Goal: Task Accomplishment & Management: Complete application form

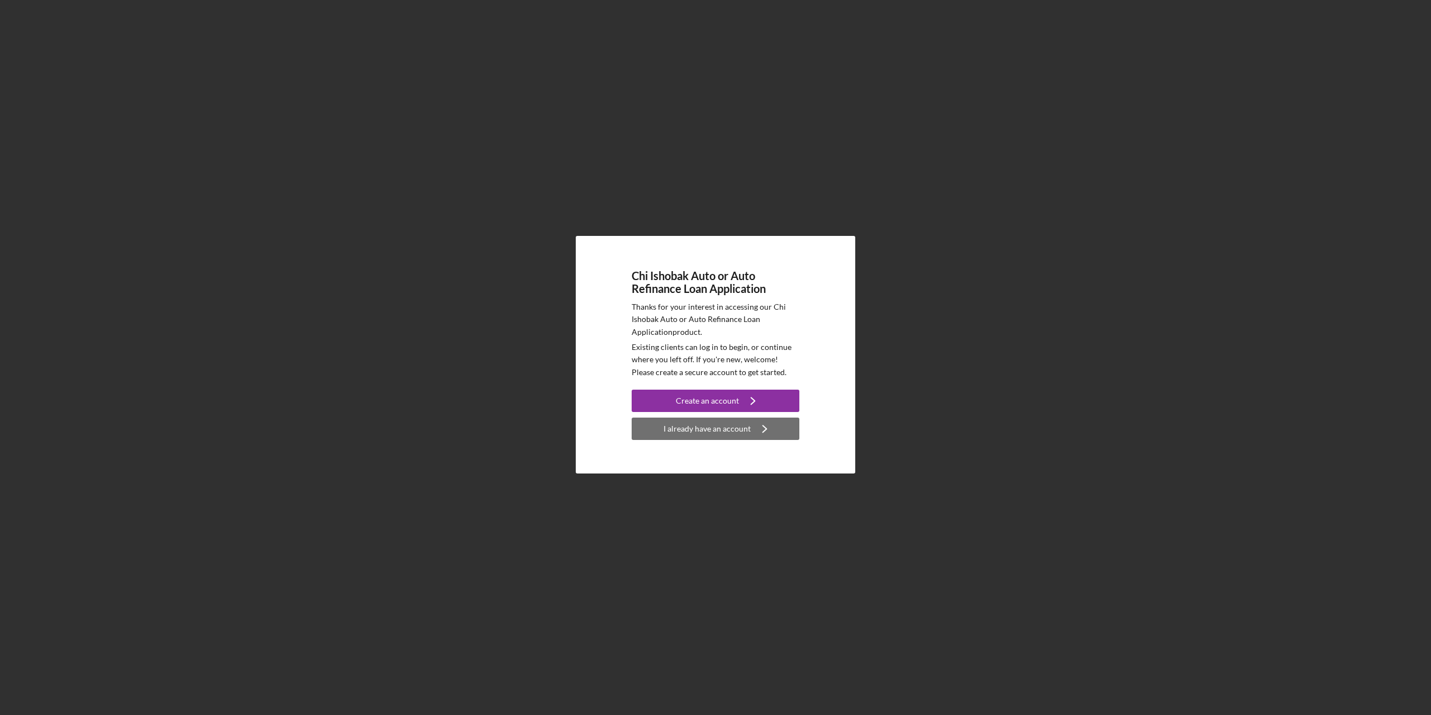
click at [732, 424] on div "I already have an account" at bounding box center [707, 429] width 87 height 22
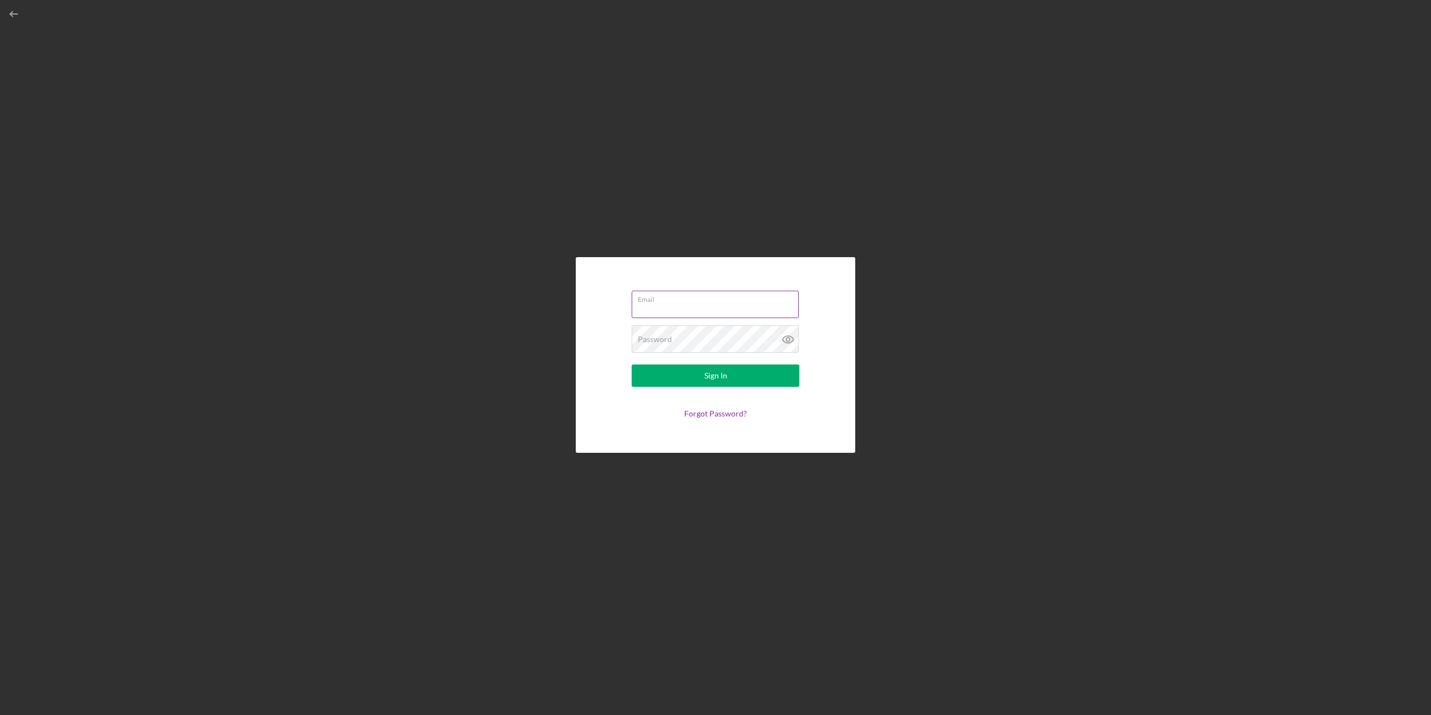
click at [692, 304] on input "Email" at bounding box center [715, 304] width 167 height 27
type input "[EMAIL_ADDRESS][DOMAIN_NAME]"
click at [632, 365] on button "Sign In" at bounding box center [716, 376] width 168 height 22
click at [792, 343] on icon at bounding box center [788, 339] width 11 height 7
click at [632, 365] on button "Sign In" at bounding box center [716, 376] width 168 height 22
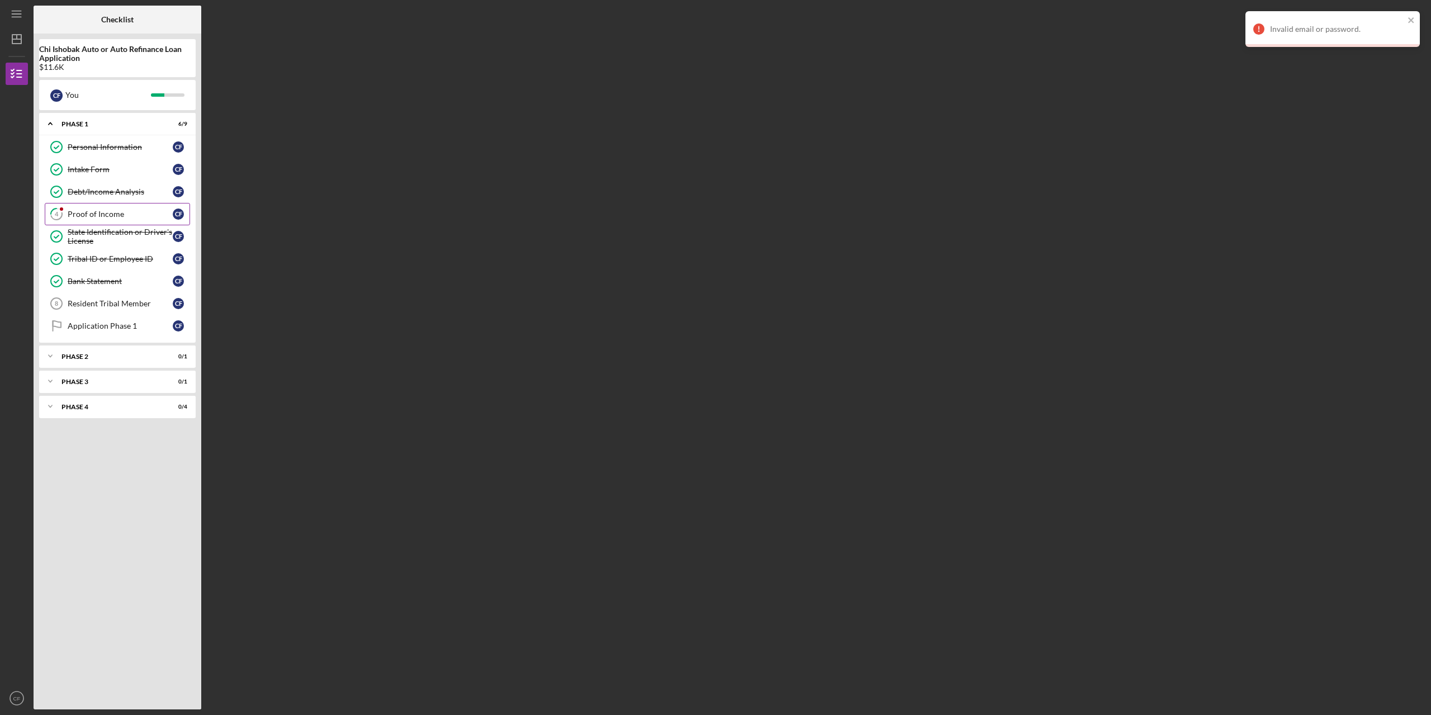
click at [120, 221] on link "4 Proof of Income C F" at bounding box center [117, 214] width 145 height 22
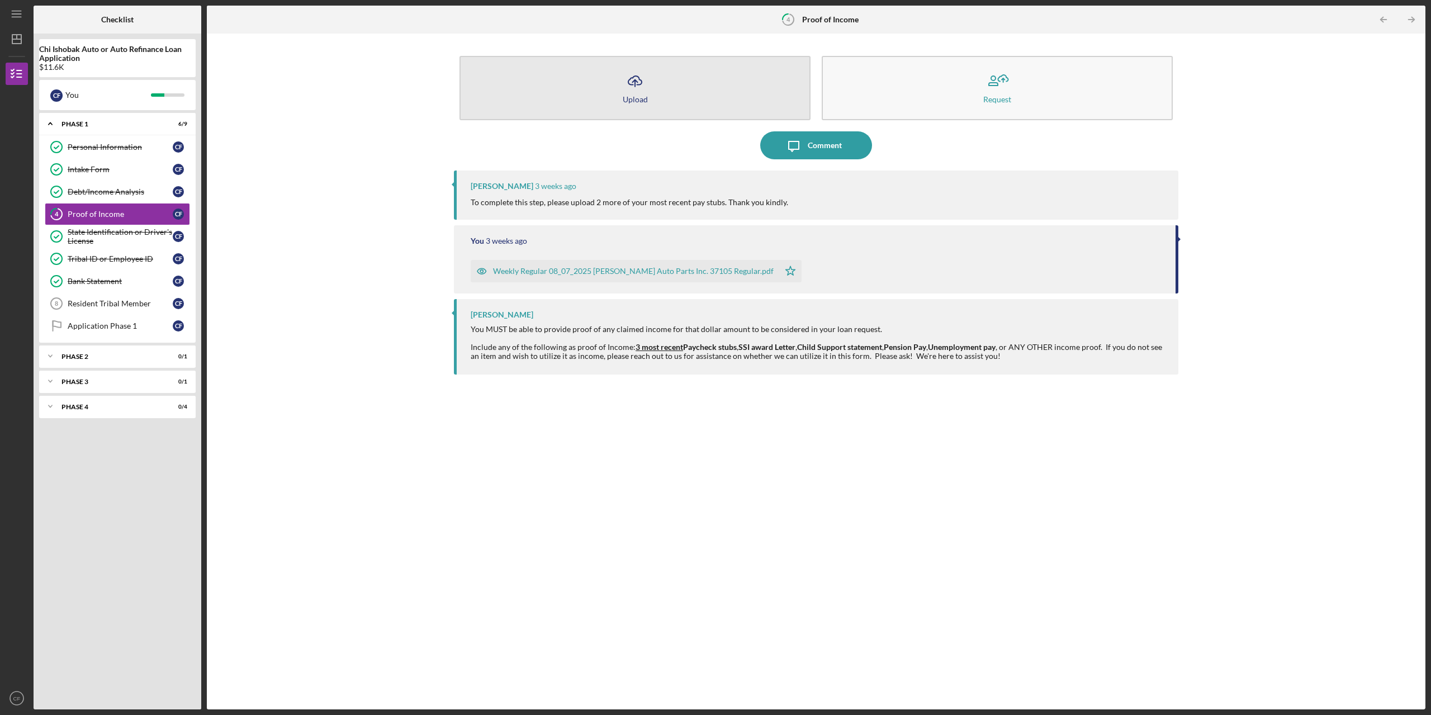
click at [689, 81] on button "Icon/Upload Upload" at bounding box center [635, 88] width 351 height 64
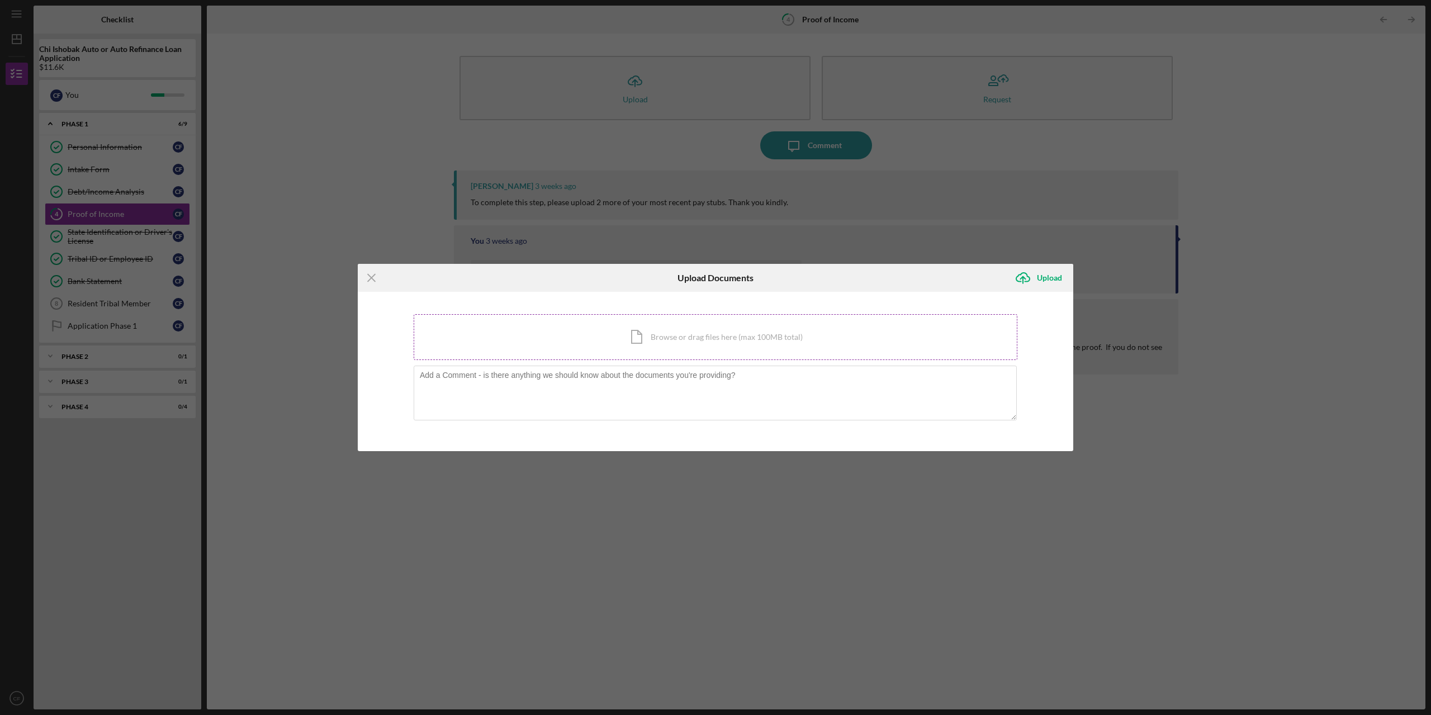
click at [787, 332] on div "Icon/Document Browse or drag files here (max 100MB total) Tap to choose files o…" at bounding box center [716, 337] width 604 height 46
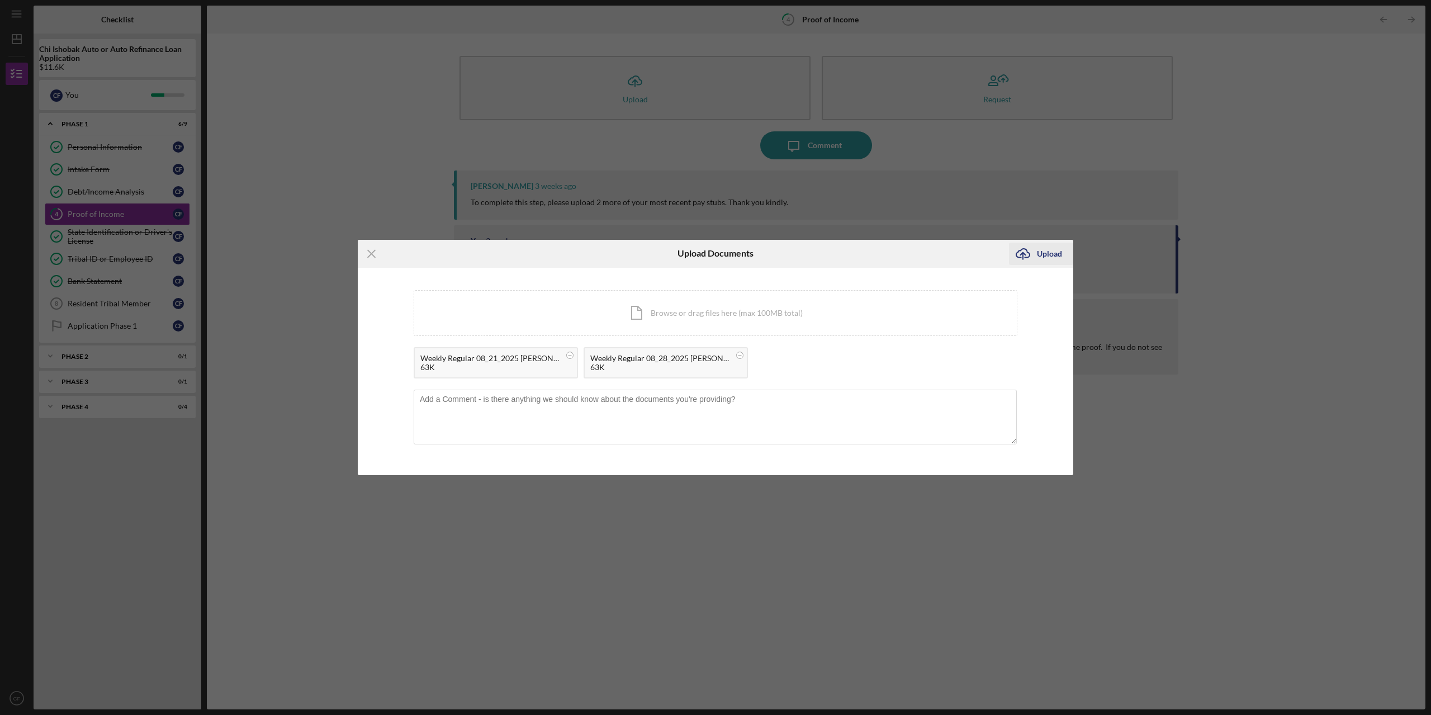
click at [1054, 258] on div "Upload" at bounding box center [1049, 254] width 25 height 22
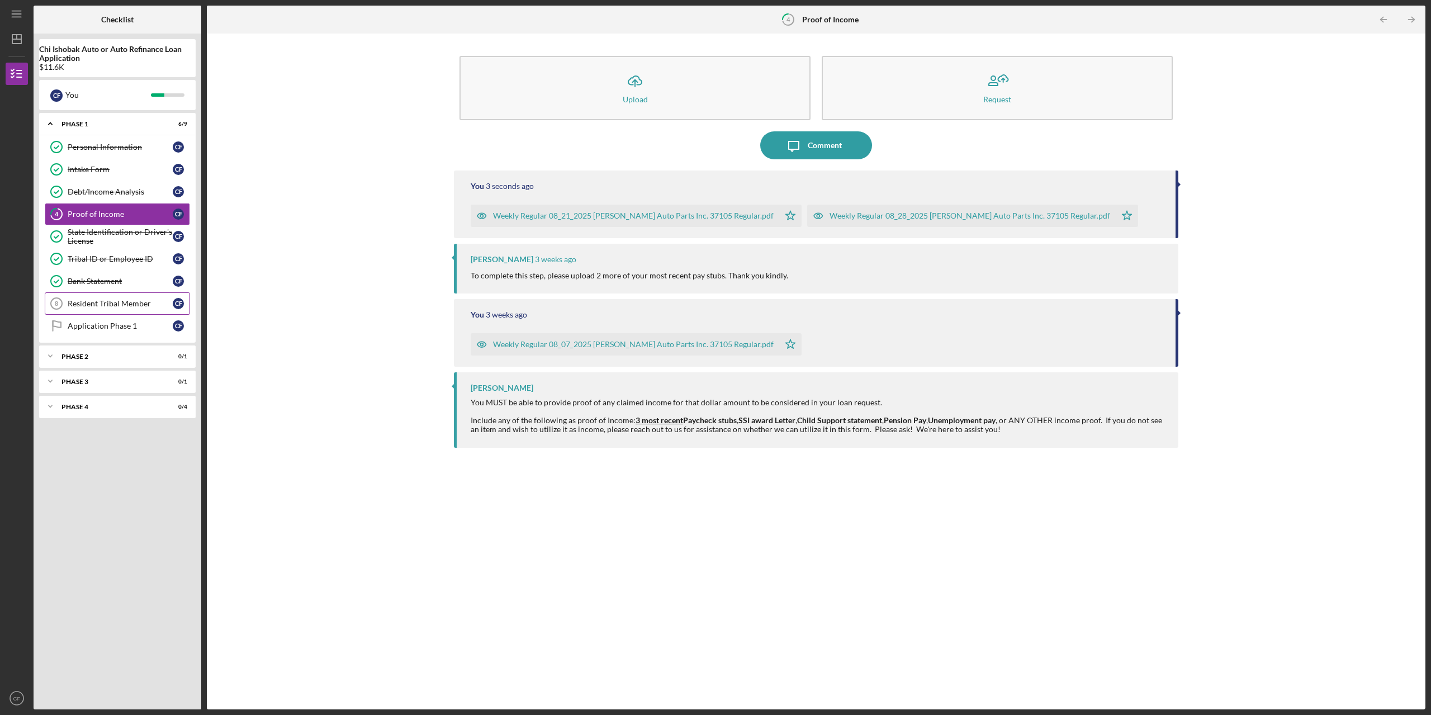
click at [131, 303] on div "Resident Tribal Member" at bounding box center [120, 303] width 105 height 9
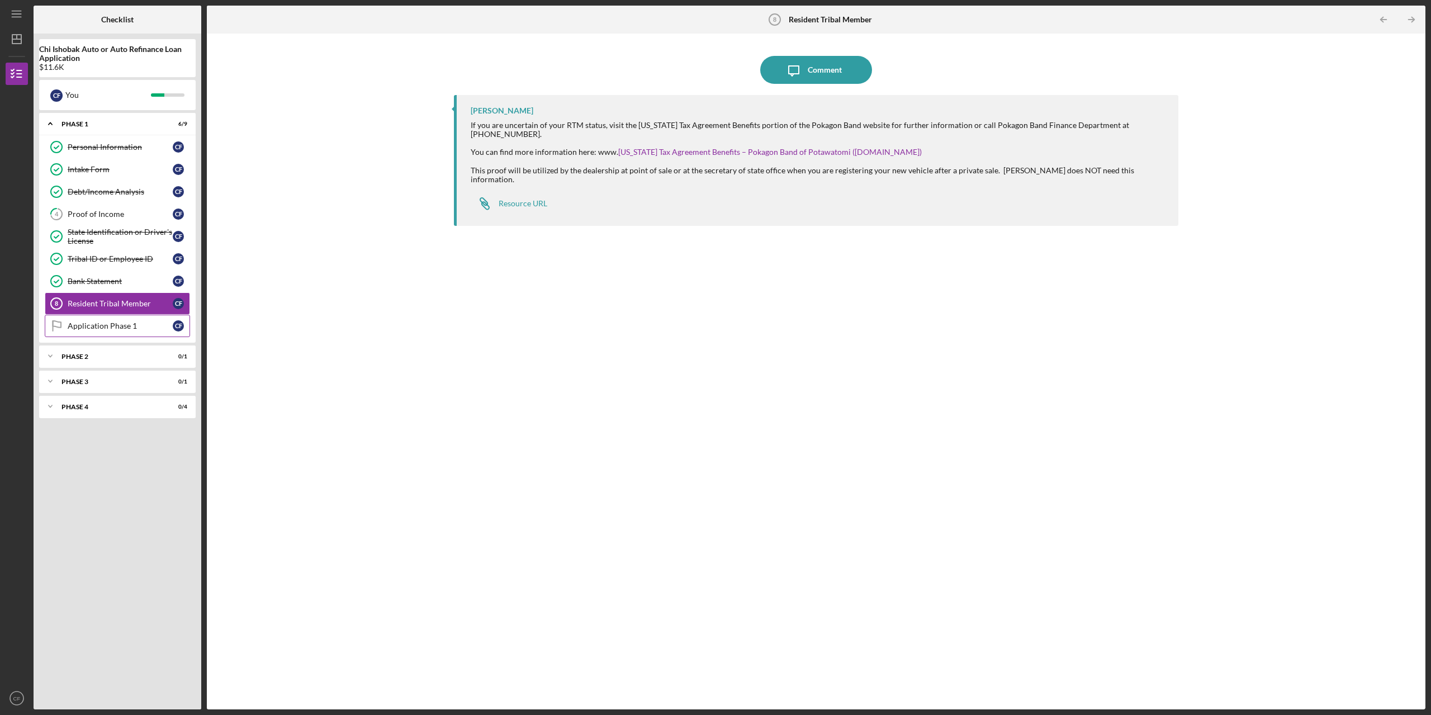
click at [83, 323] on div "Application Phase 1" at bounding box center [120, 325] width 105 height 9
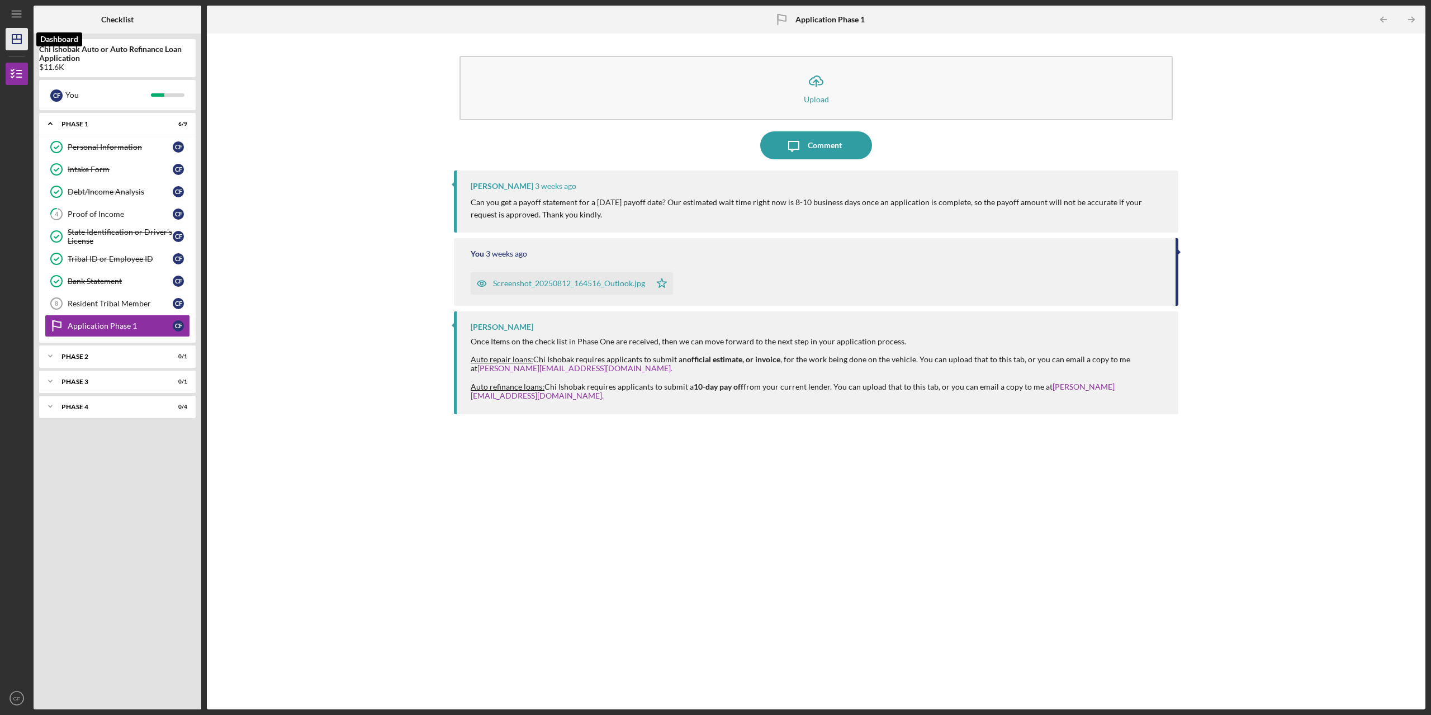
click at [16, 41] on icon "Icon/Dashboard" at bounding box center [17, 39] width 28 height 28
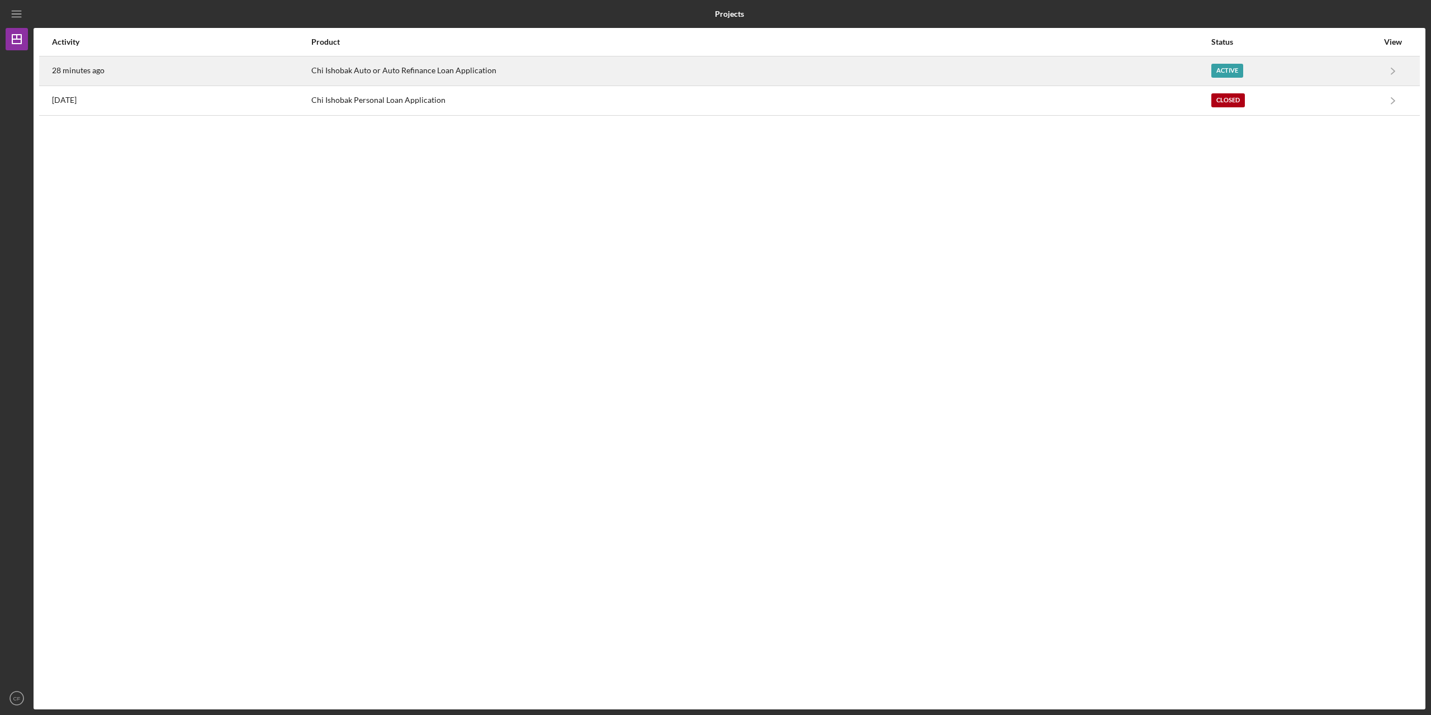
click at [1147, 77] on div "Chi Ishobak Auto or Auto Refinance Loan Application" at bounding box center [760, 71] width 899 height 28
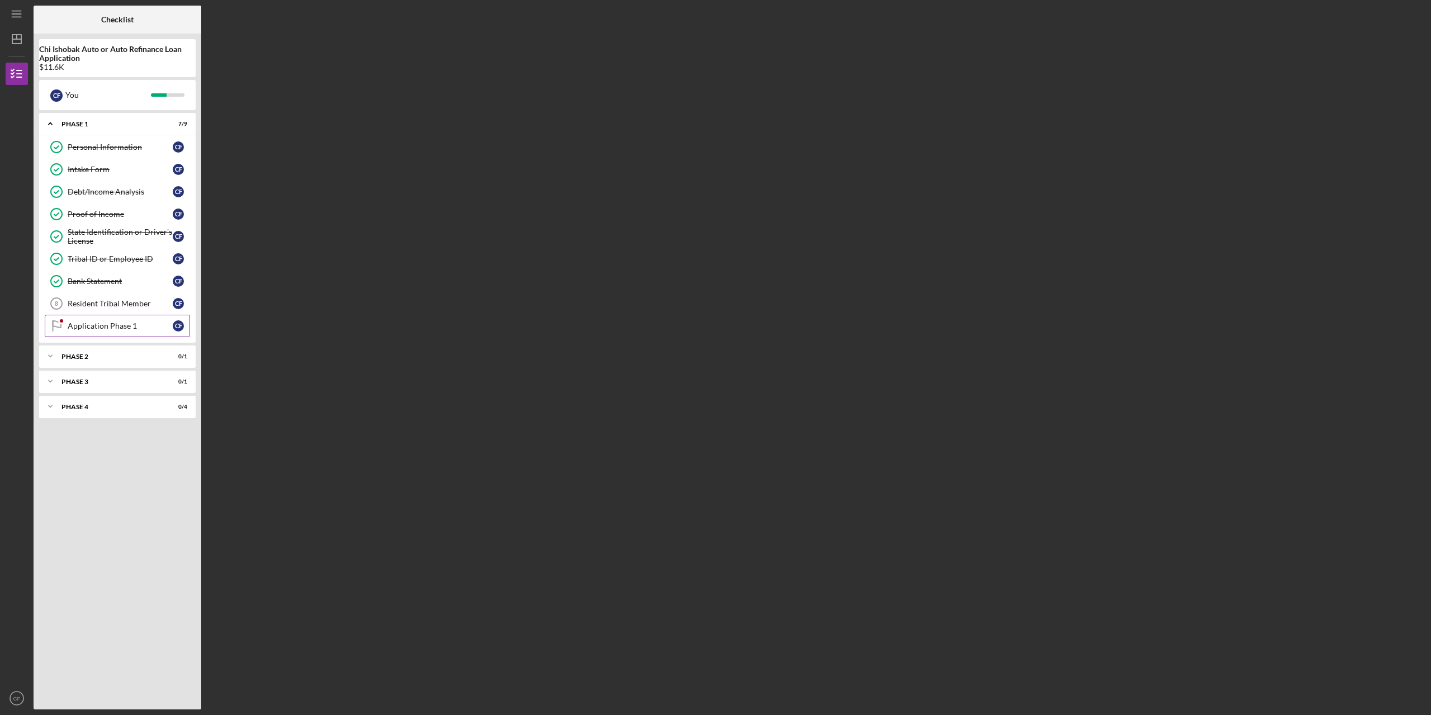
click at [132, 329] on div "Application Phase 1" at bounding box center [120, 325] width 105 height 9
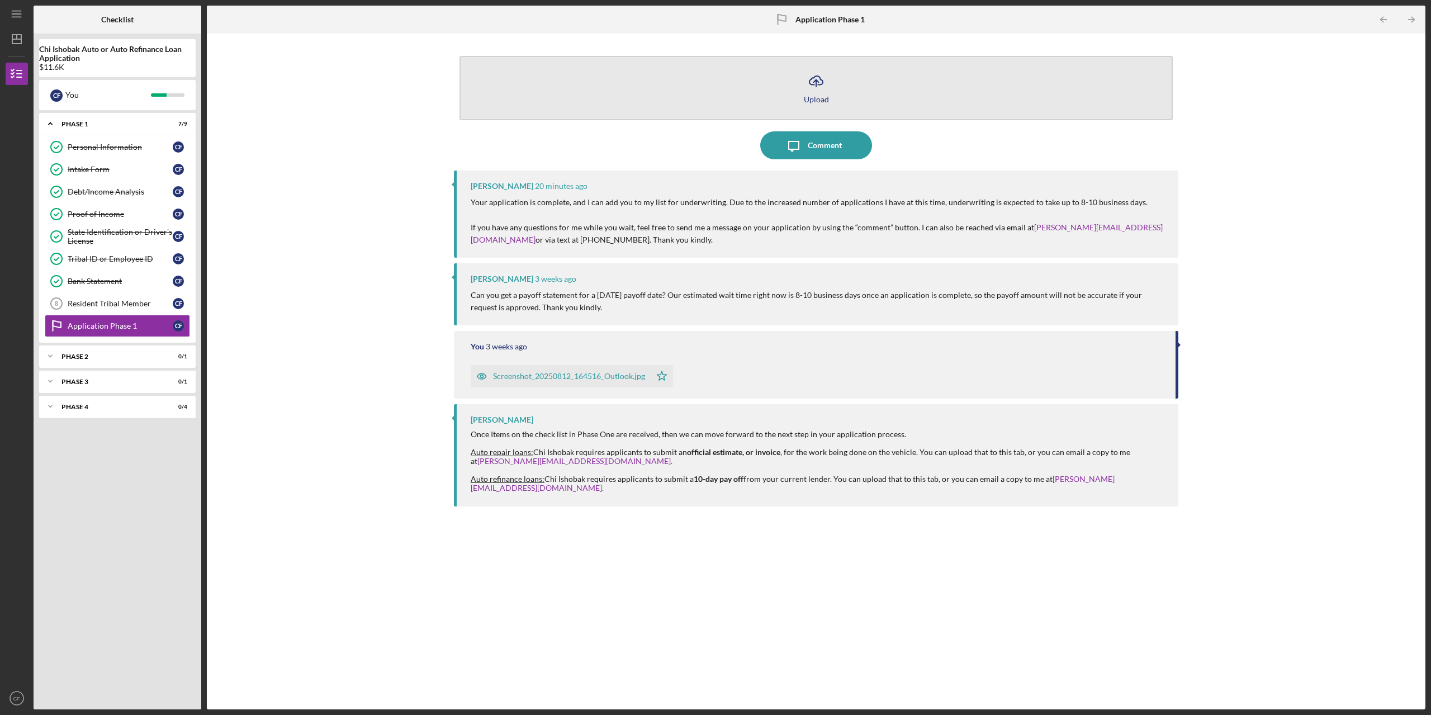
click at [822, 70] on icon "Icon/Upload" at bounding box center [816, 81] width 28 height 28
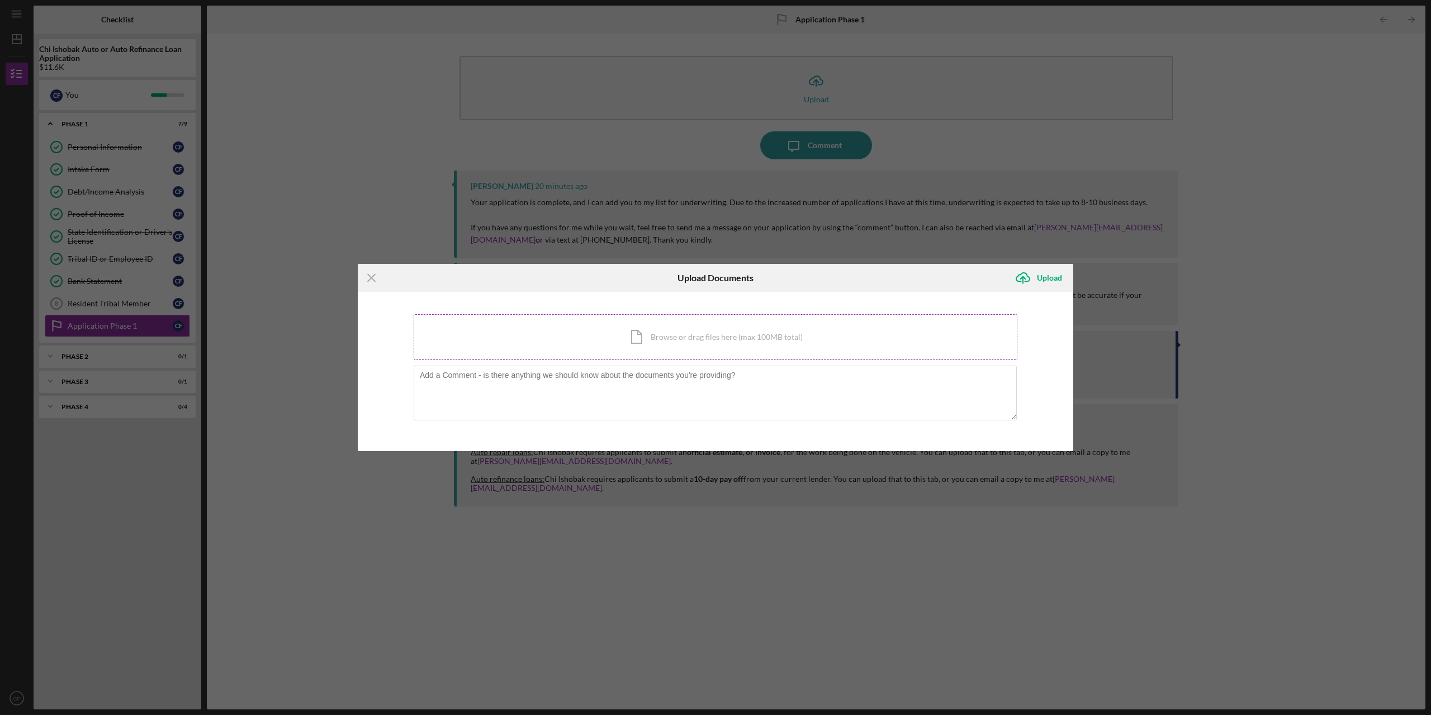
click at [765, 329] on div "Icon/Document Browse or drag files here (max 100MB total) Tap to choose files o…" at bounding box center [716, 337] width 604 height 46
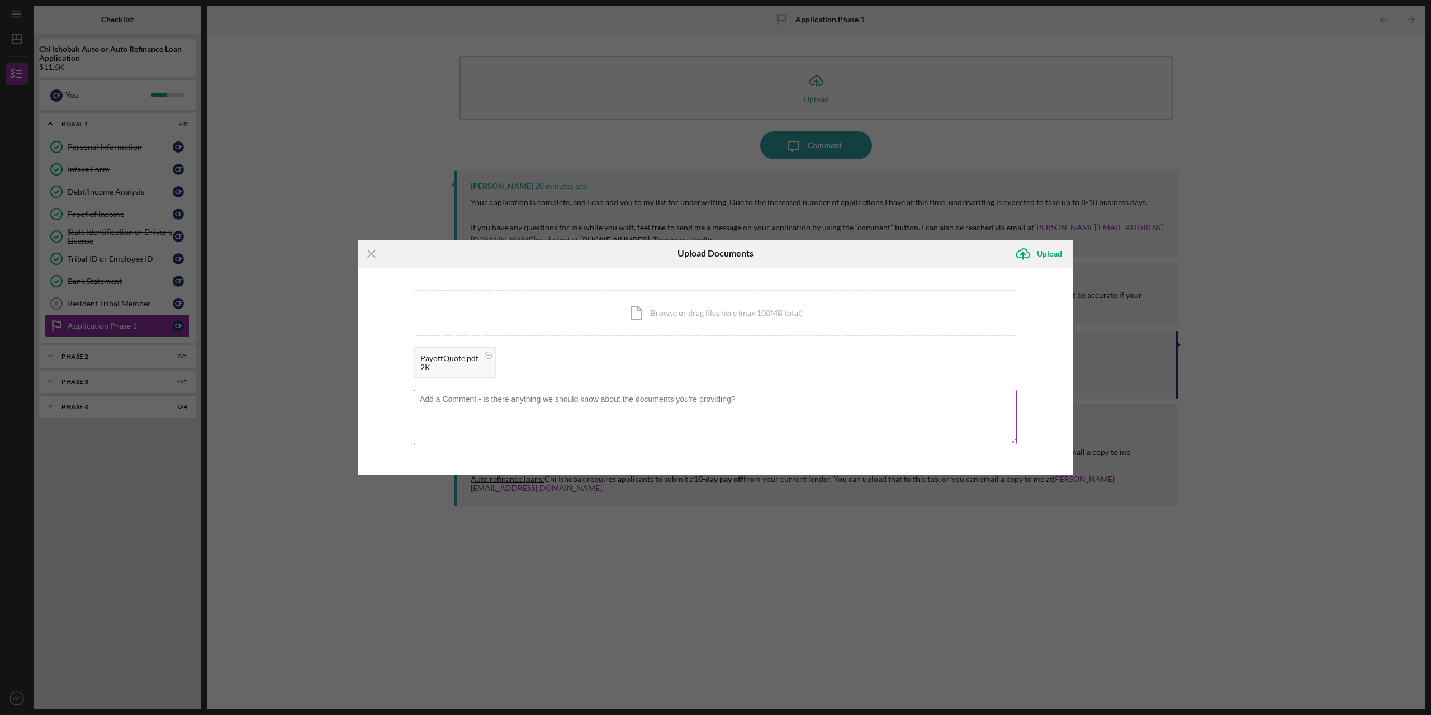
click at [618, 400] on textarea at bounding box center [715, 417] width 603 height 55
type textarea "10-day payoff as of [DATE]"
click at [1039, 250] on div "Upload" at bounding box center [1049, 254] width 25 height 22
